Goal: Task Accomplishment & Management: Manage account settings

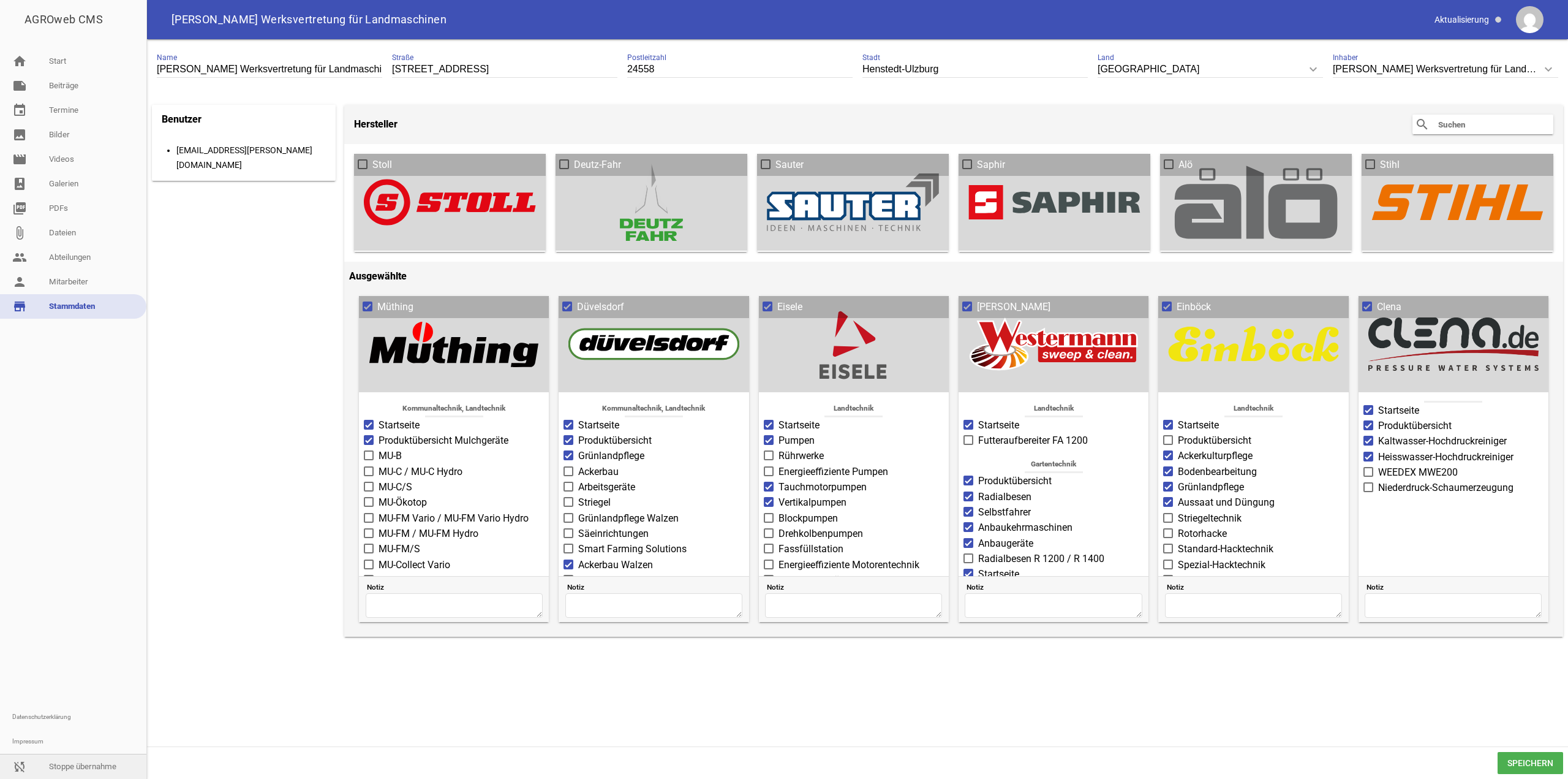
click at [84, 754] on div "sync_disabled Stoppe übernahme" at bounding box center [73, 766] width 146 height 25
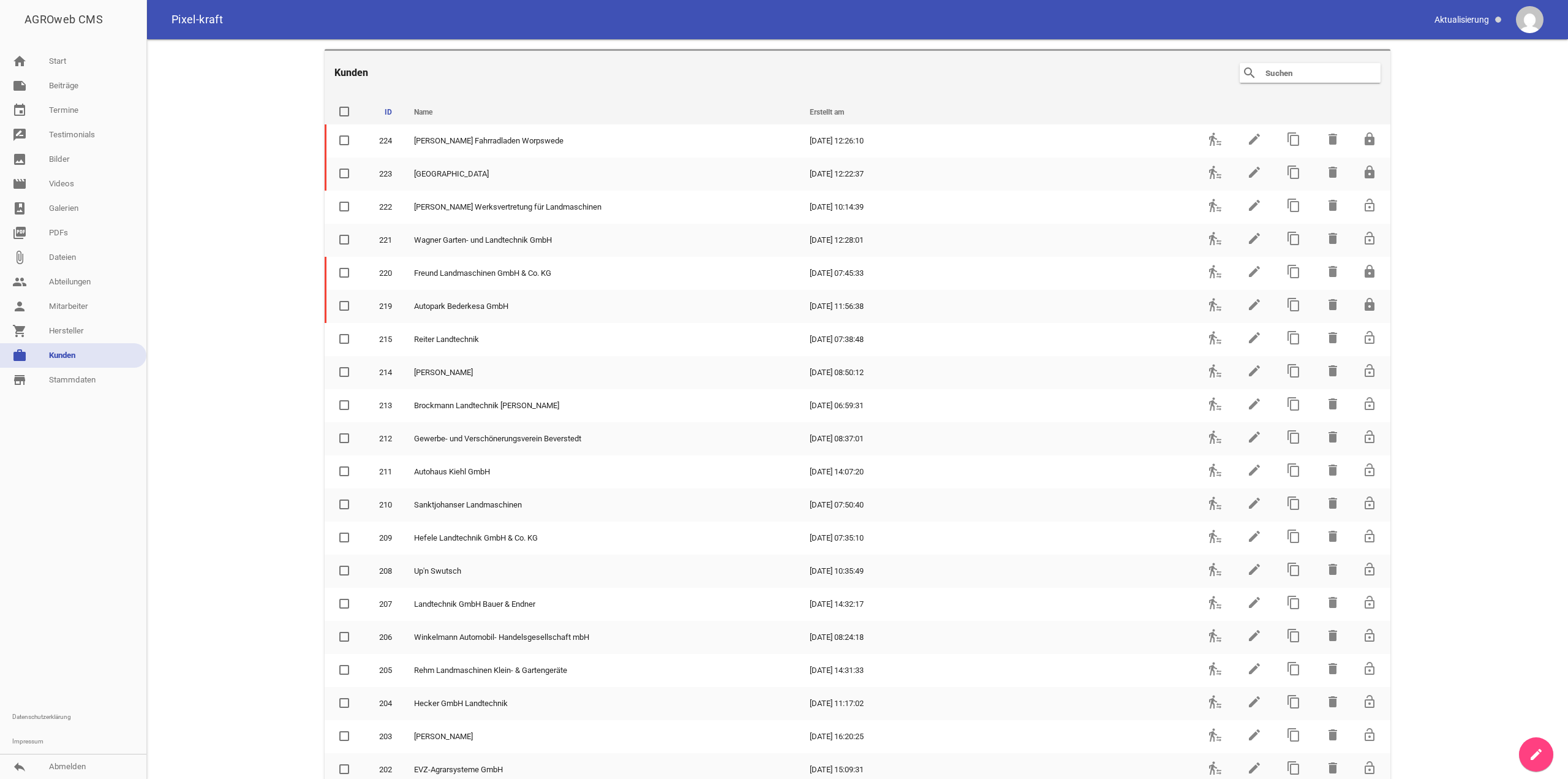
click at [1298, 61] on header "Kunden search clear" at bounding box center [857, 71] width 1066 height 46
click at [1298, 72] on input "text" at bounding box center [1313, 73] width 98 height 15
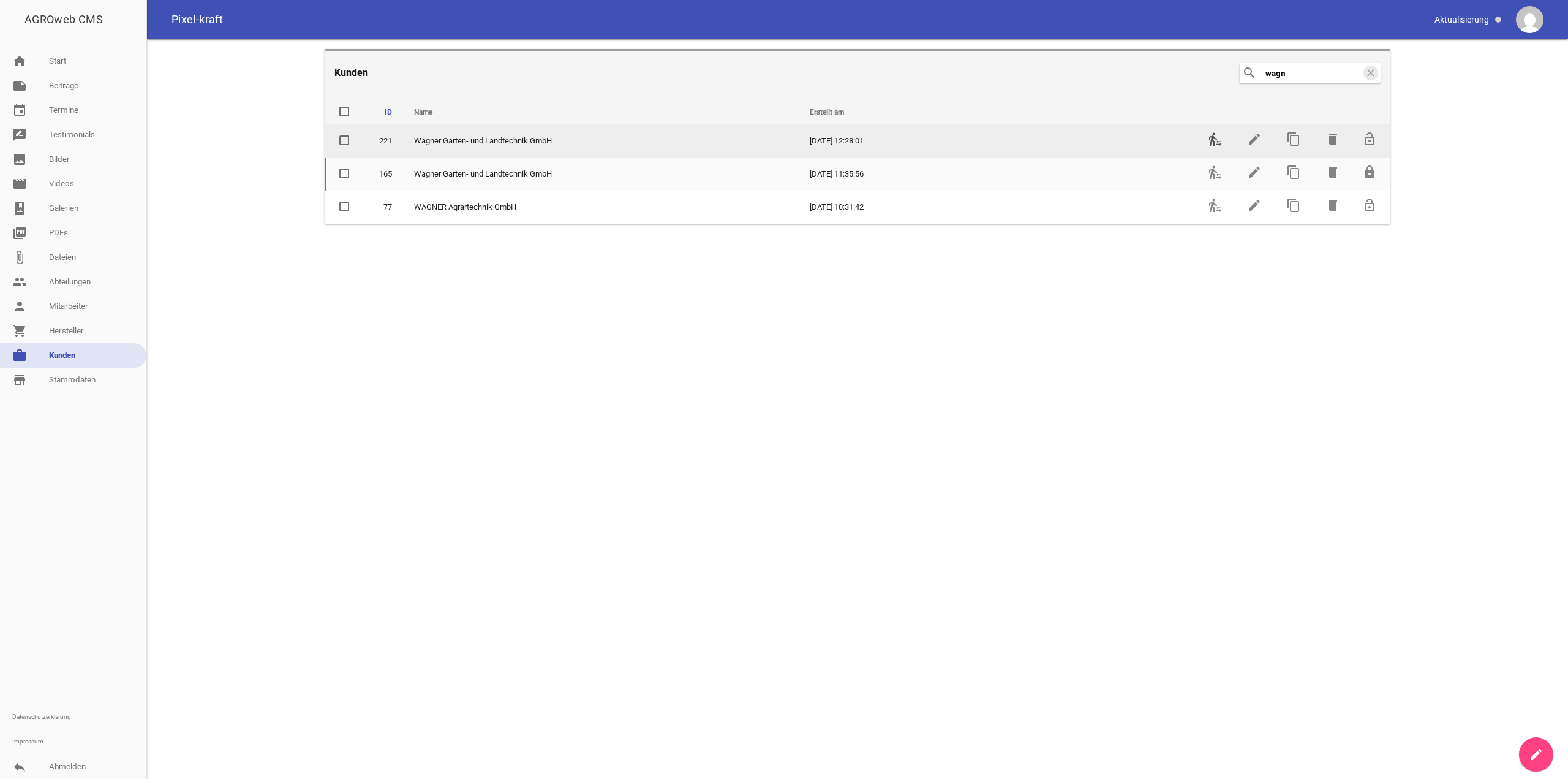
type input "wagn"
click at [1213, 136] on icon "transfer_within_a_station" at bounding box center [1215, 139] width 15 height 15
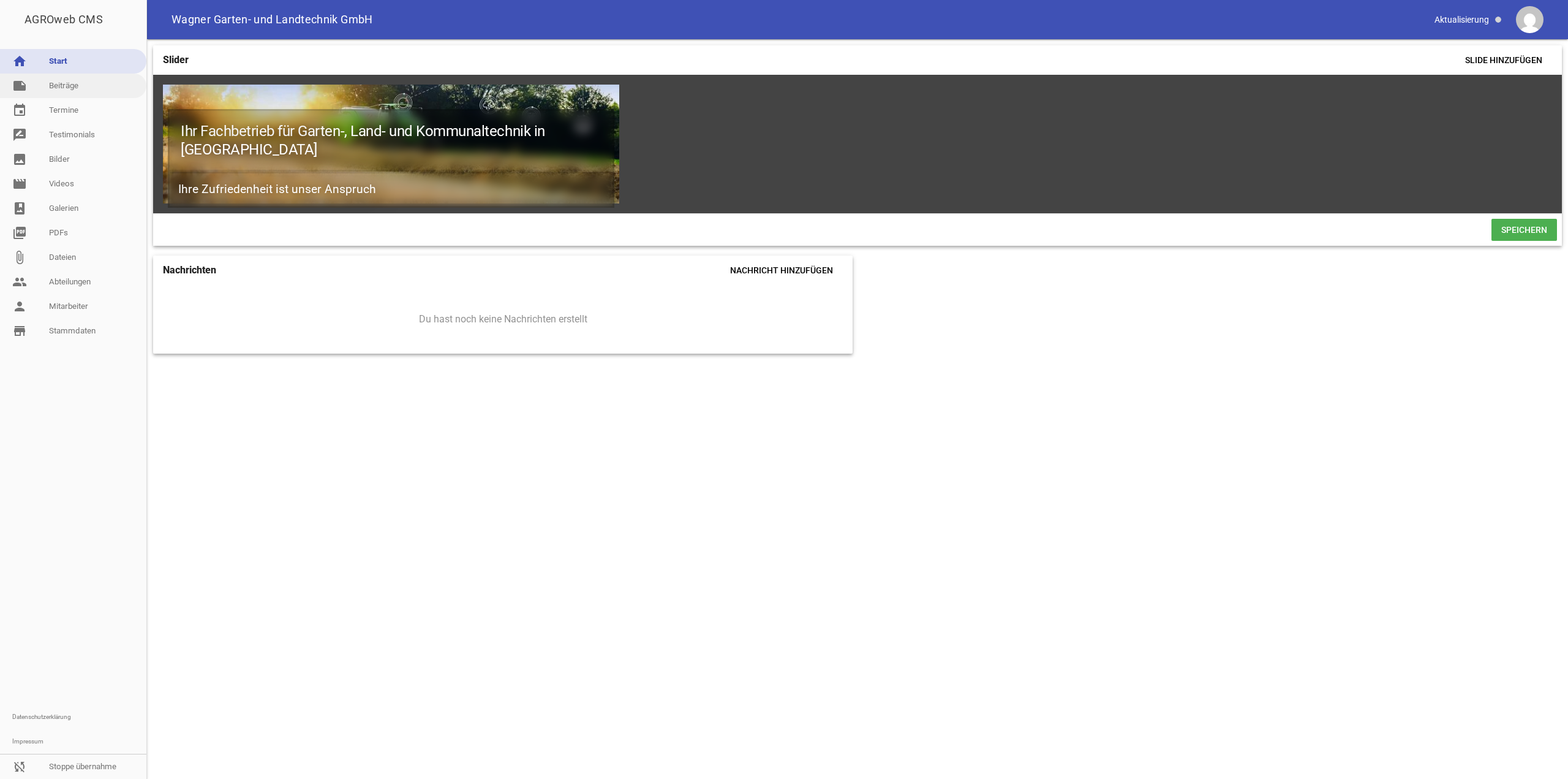
click at [84, 94] on link "note Beiträge" at bounding box center [73, 86] width 146 height 25
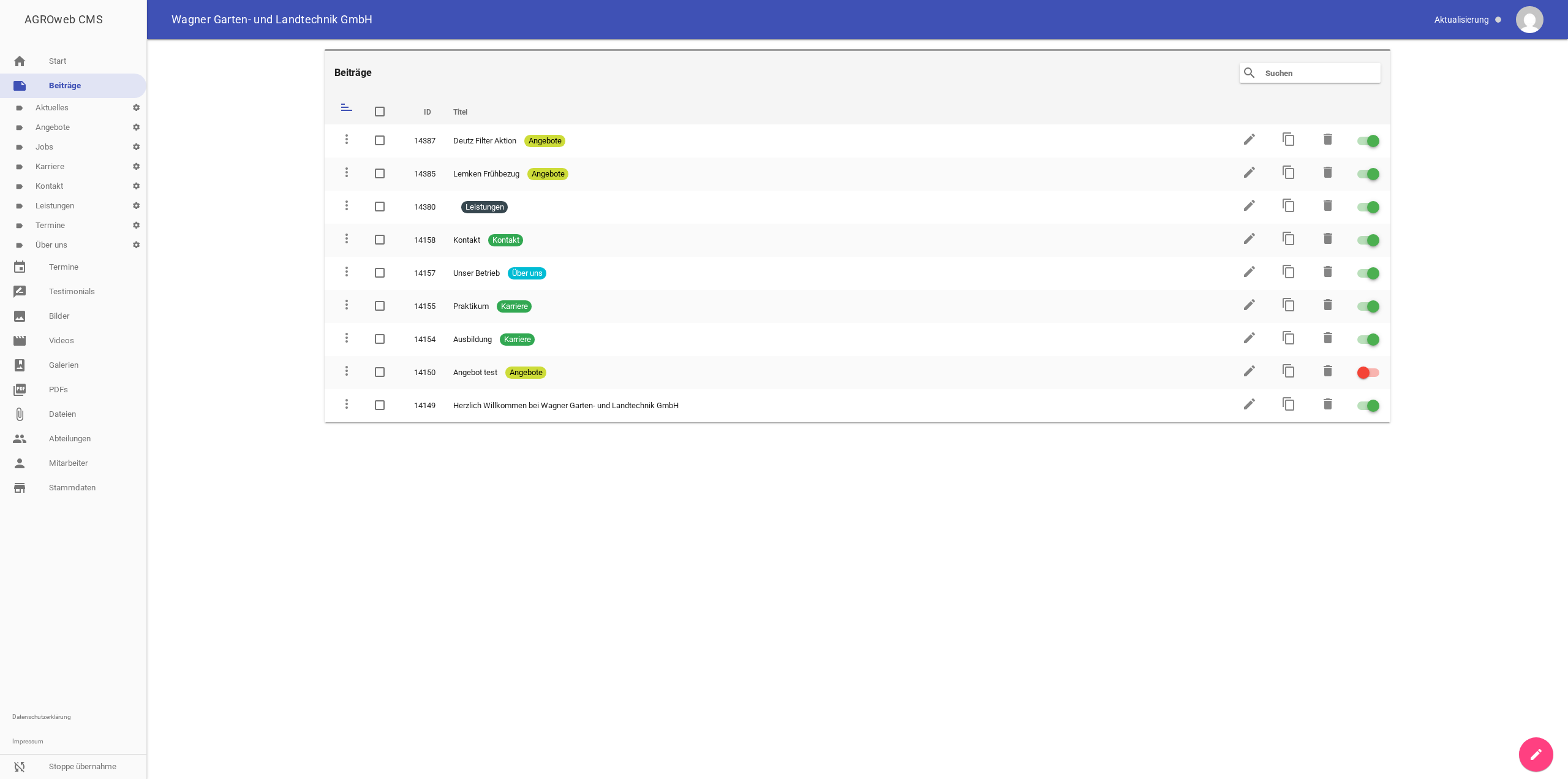
click at [86, 112] on link "label Aktuelles settings" at bounding box center [73, 108] width 146 height 19
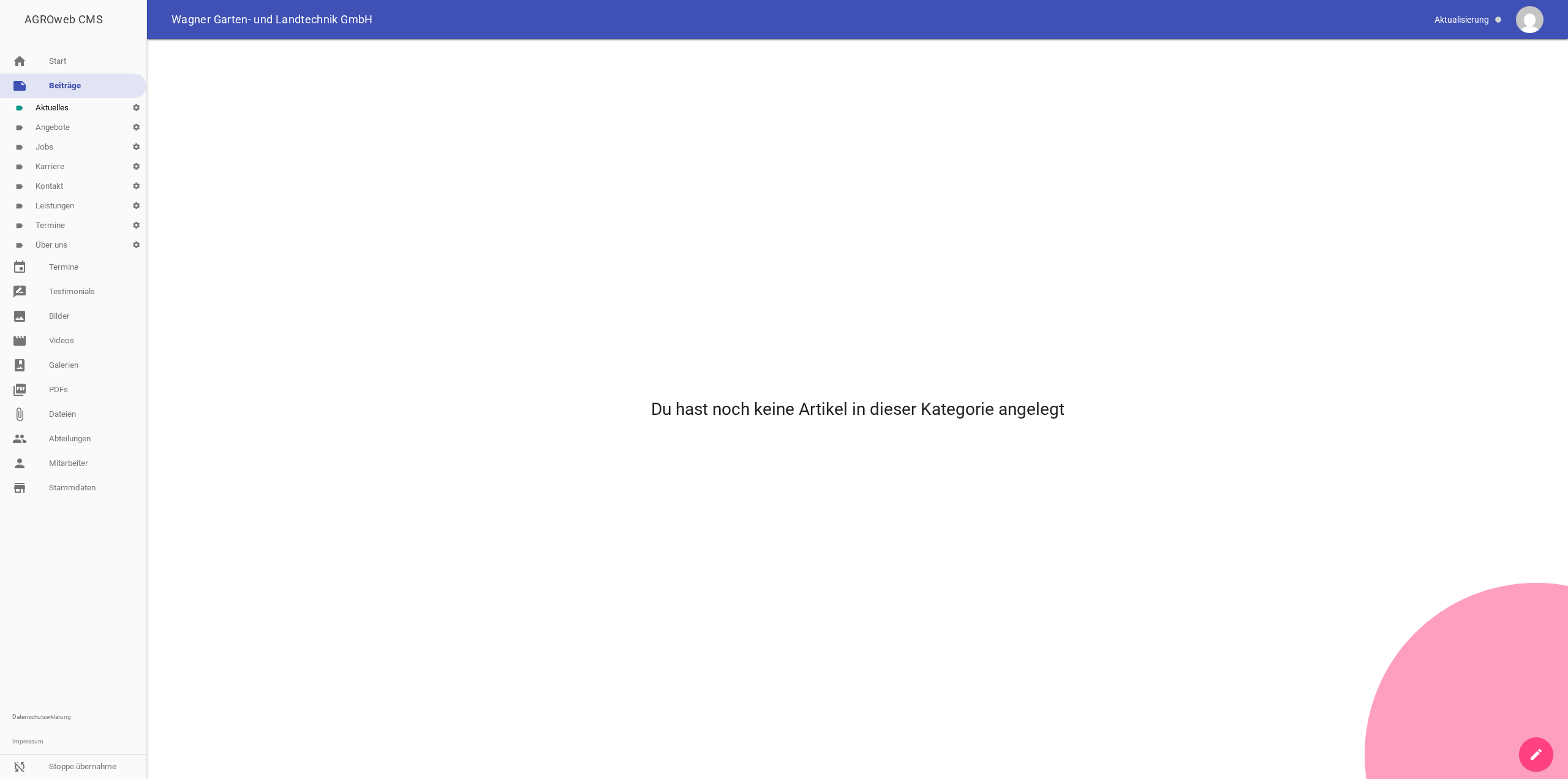
click at [81, 121] on link "label Angebote settings" at bounding box center [73, 127] width 146 height 19
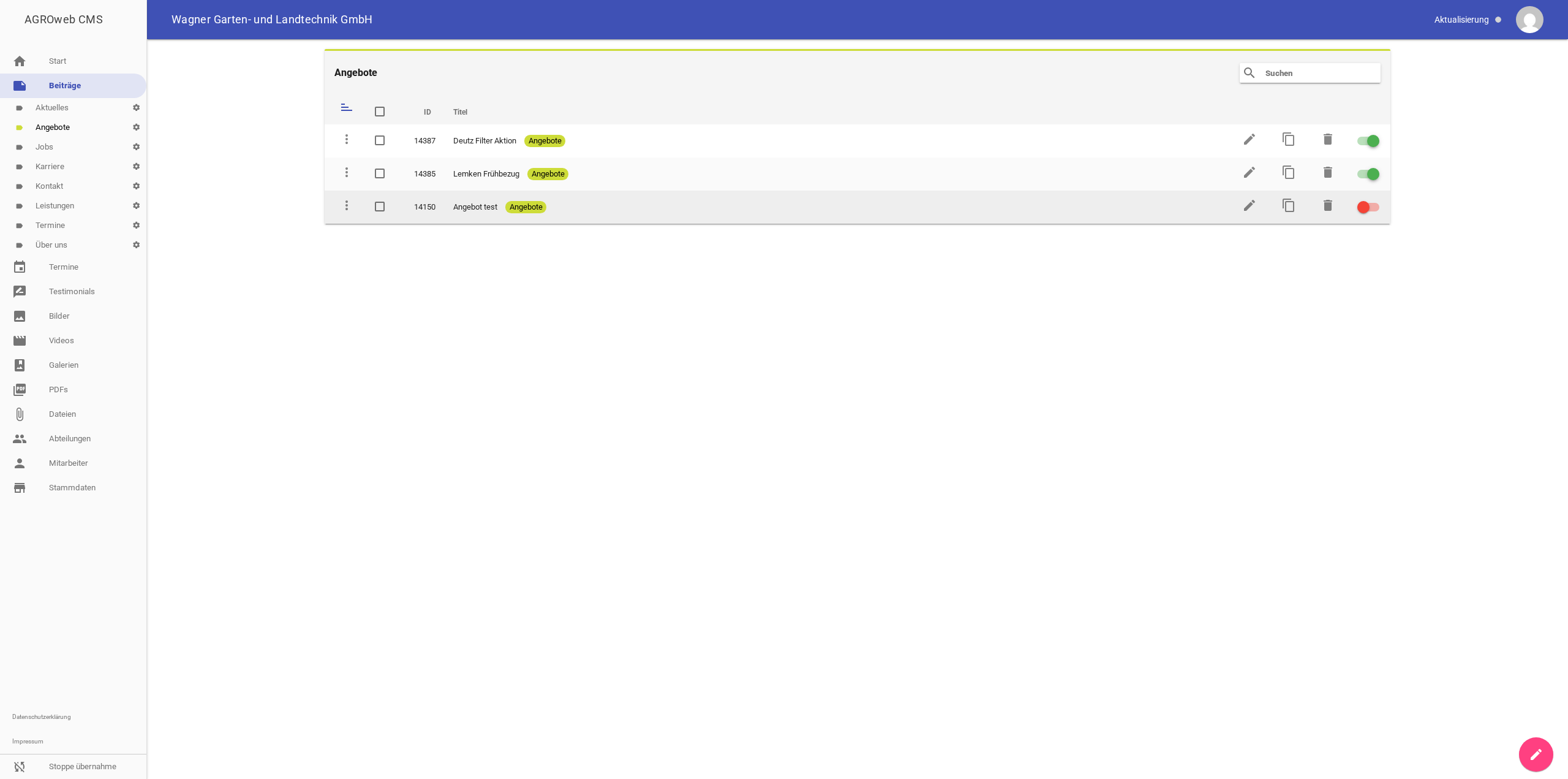
click at [1374, 205] on div at bounding box center [1368, 207] width 22 height 9
click at [1376, 200] on input "checkbox" at bounding box center [1376, 200] width 0 height 0
click at [1360, 201] on label at bounding box center [1367, 207] width 19 height 15
click at [1376, 200] on input "checkbox" at bounding box center [1376, 200] width 0 height 0
